Goal: Information Seeking & Learning: Learn about a topic

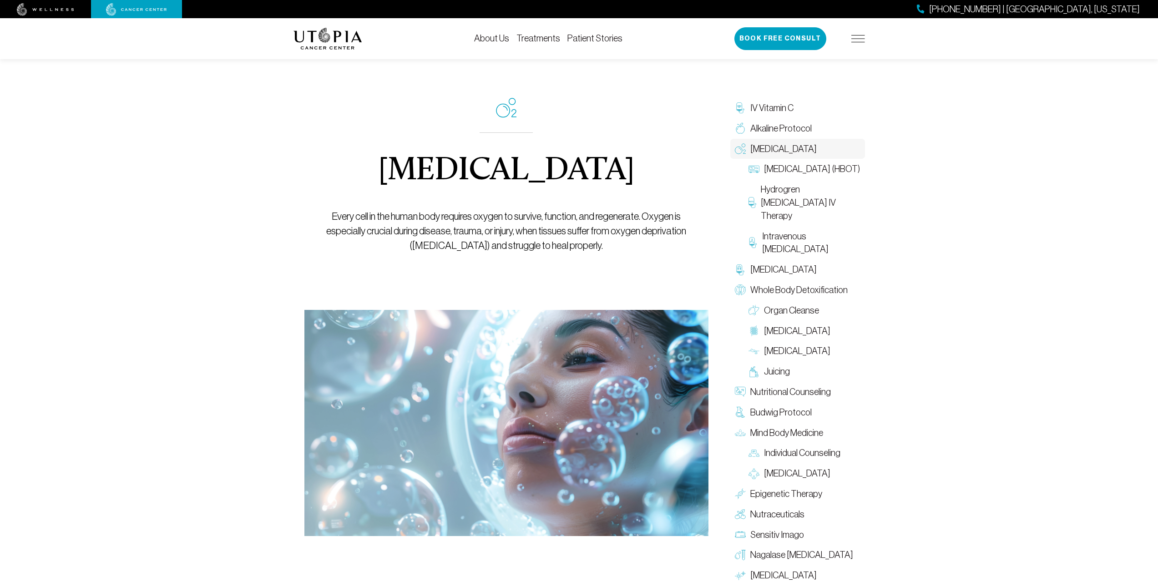
click at [539, 41] on link "Treatments" at bounding box center [539, 38] width 44 height 10
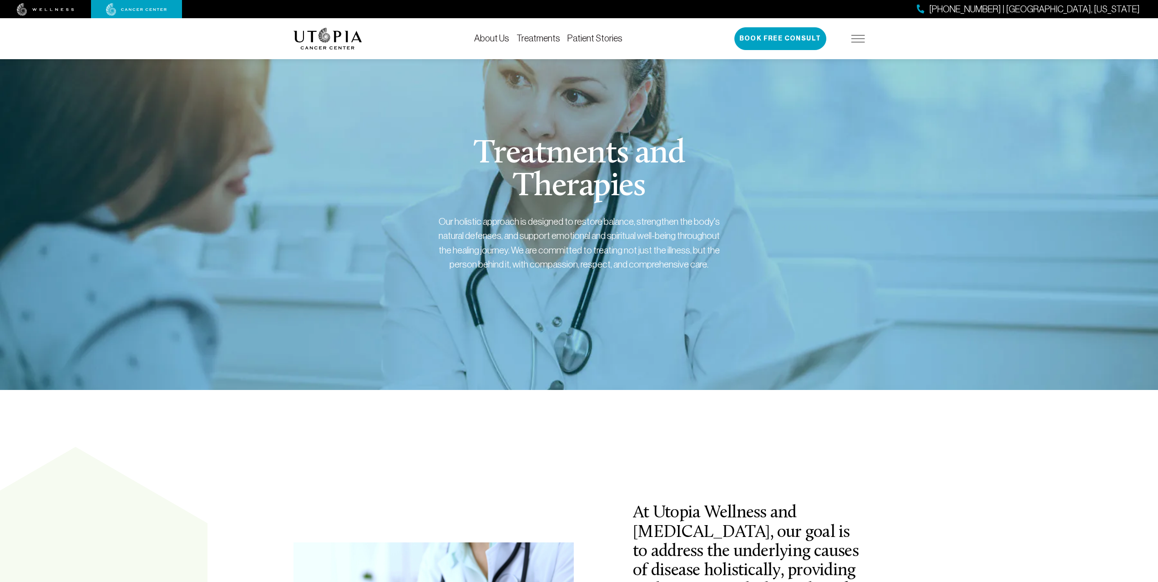
click at [587, 40] on link "Patient Stories" at bounding box center [594, 38] width 55 height 10
